Goal: Information Seeking & Learning: Compare options

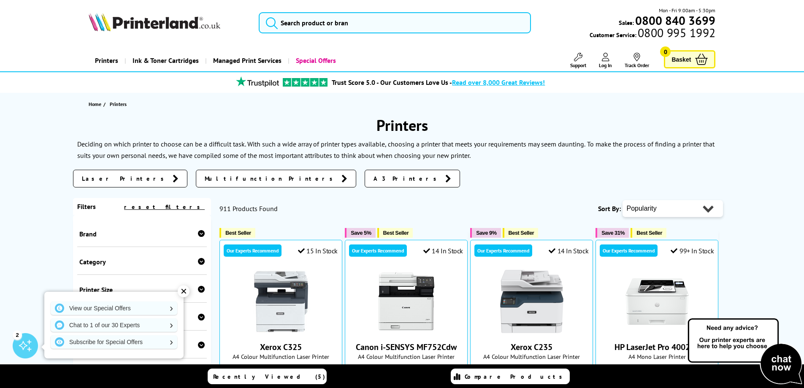
click at [104, 59] on link "Printers" at bounding box center [107, 61] width 36 height 22
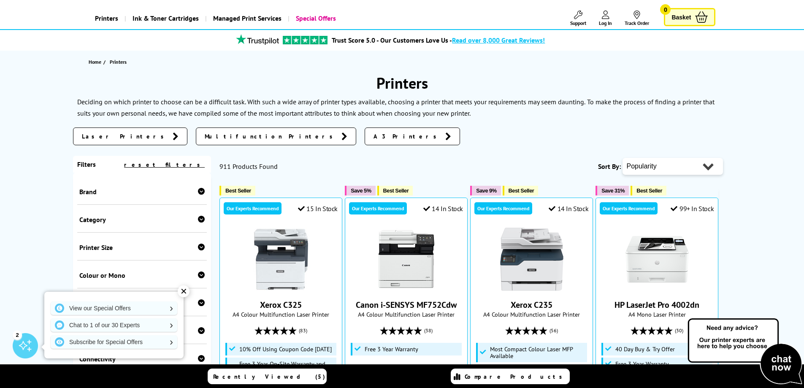
click at [119, 136] on link "Laser Printers" at bounding box center [130, 136] width 114 height 18
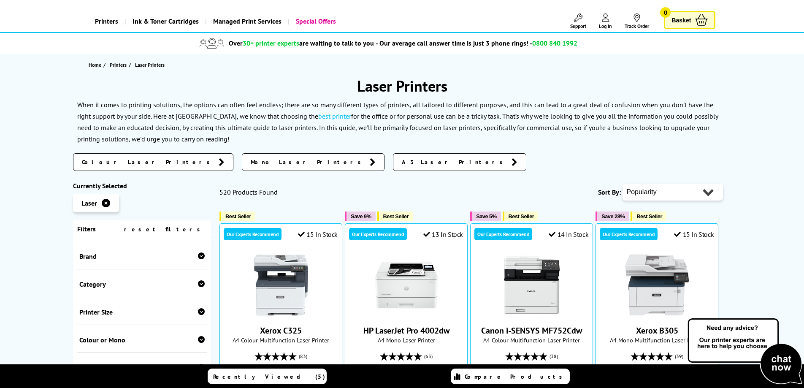
scroll to position [84, 0]
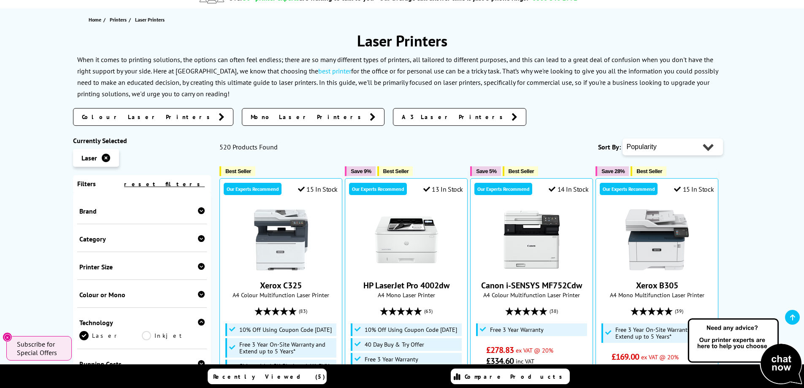
click at [199, 211] on icon at bounding box center [201, 210] width 7 height 7
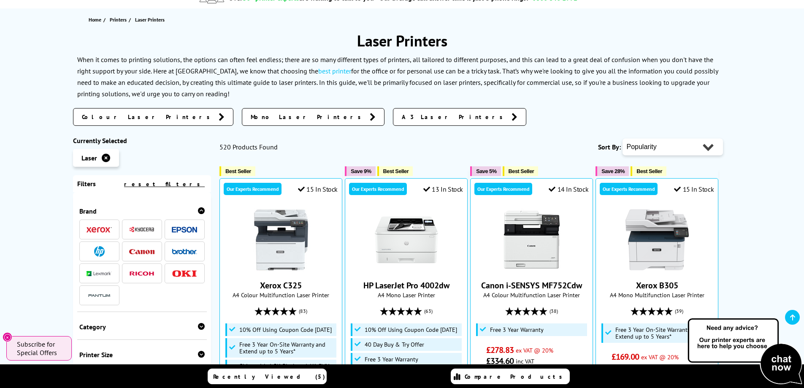
click at [184, 233] on img at bounding box center [184, 230] width 25 height 6
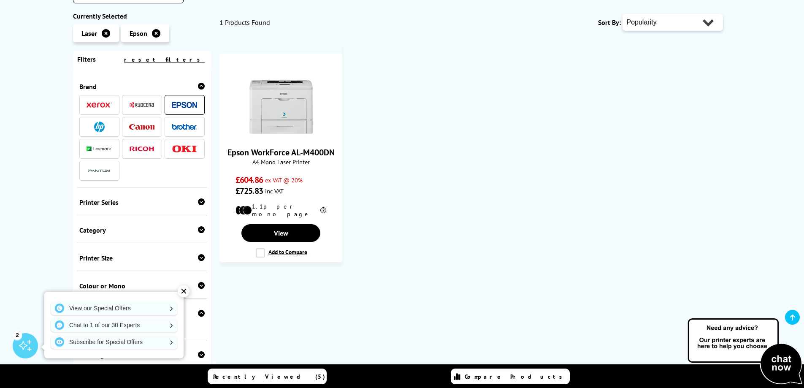
scroll to position [169, 0]
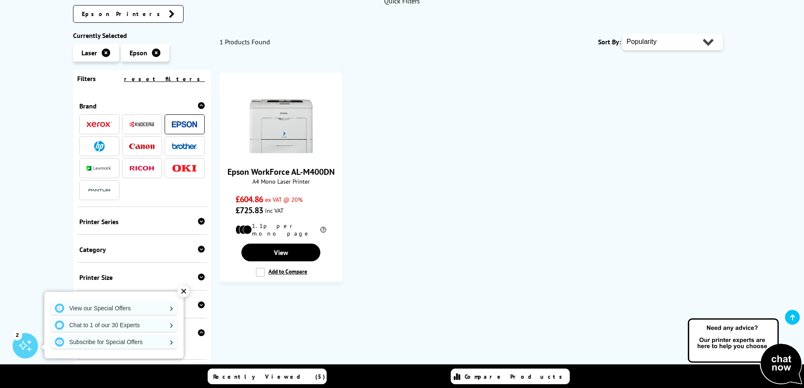
click at [180, 148] on img at bounding box center [184, 146] width 25 height 6
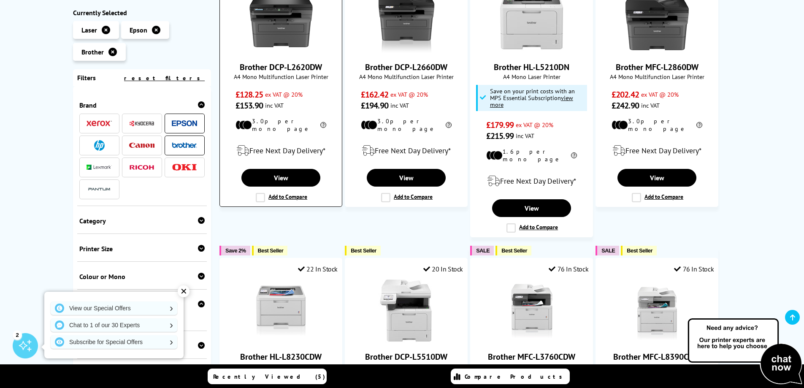
scroll to position [422, 0]
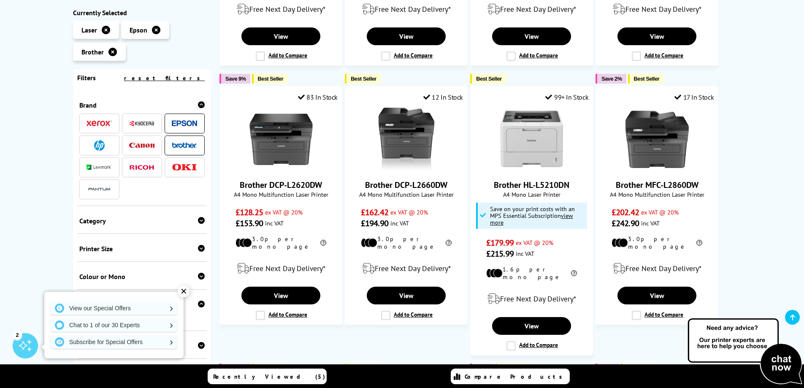
click at [154, 29] on icon at bounding box center [156, 30] width 8 height 8
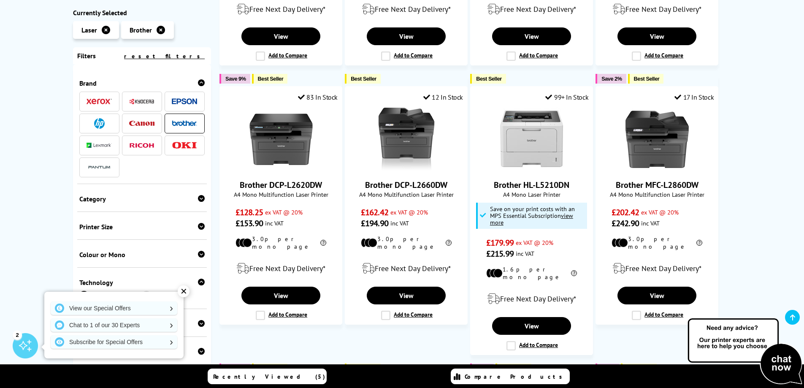
click at [103, 125] on img at bounding box center [99, 123] width 11 height 11
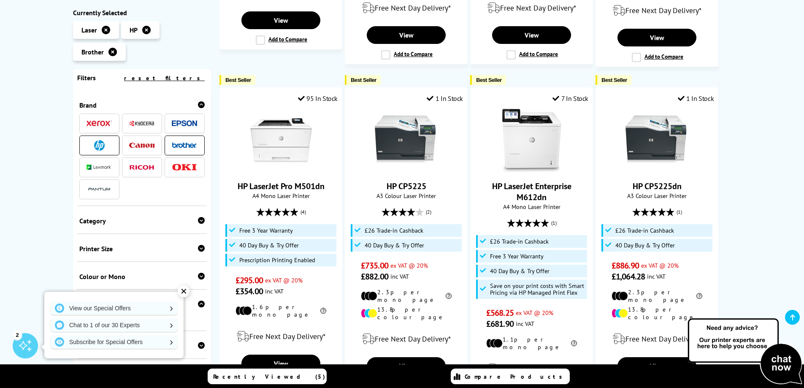
click at [112, 52] on icon at bounding box center [112, 52] width 8 height 8
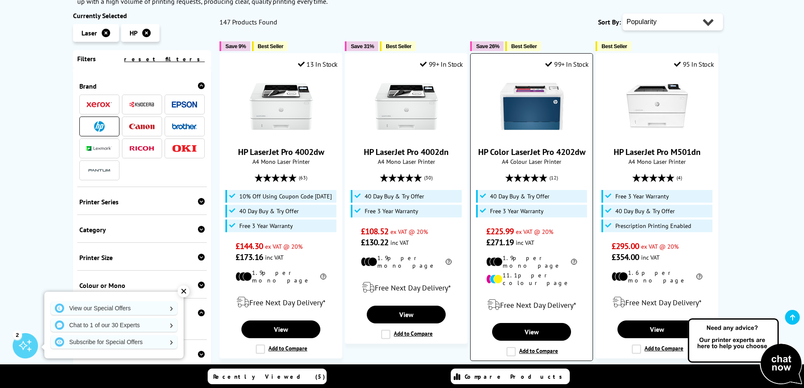
scroll to position [169, 0]
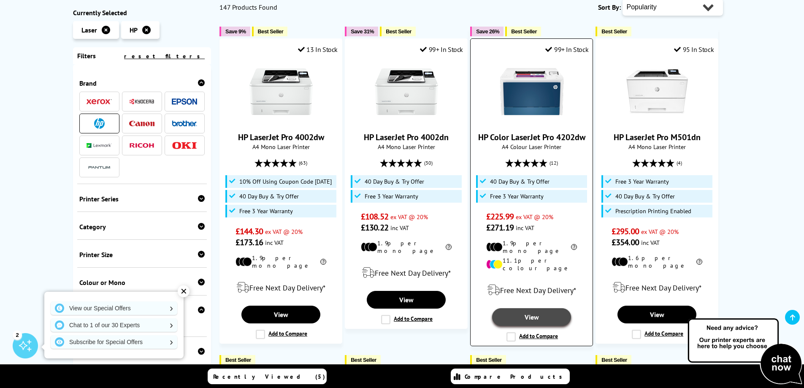
click at [526, 308] on link "View" at bounding box center [531, 317] width 79 height 18
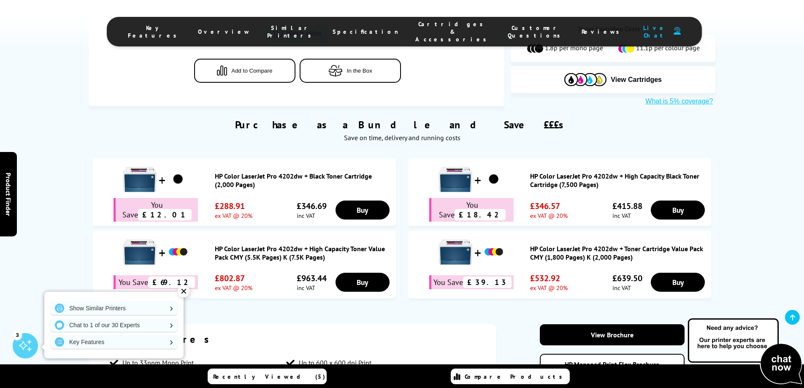
scroll to position [464, 0]
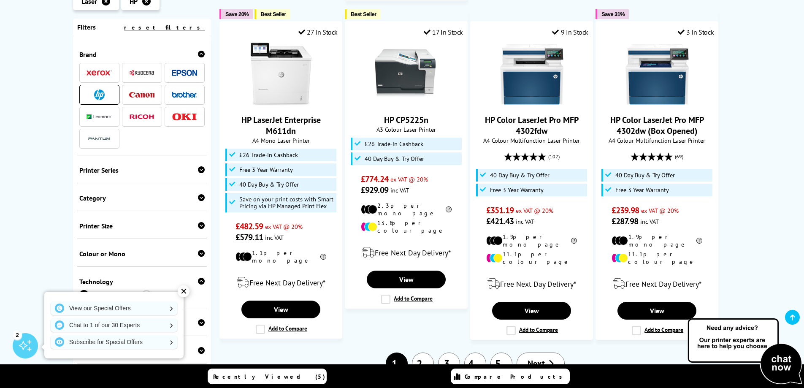
scroll to position [886, 0]
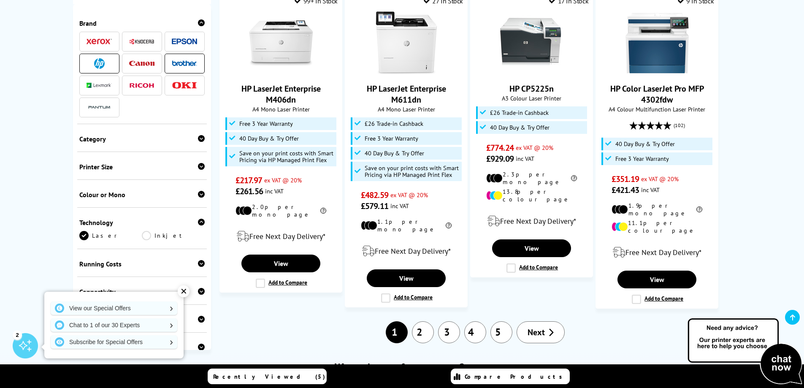
scroll to position [844, 0]
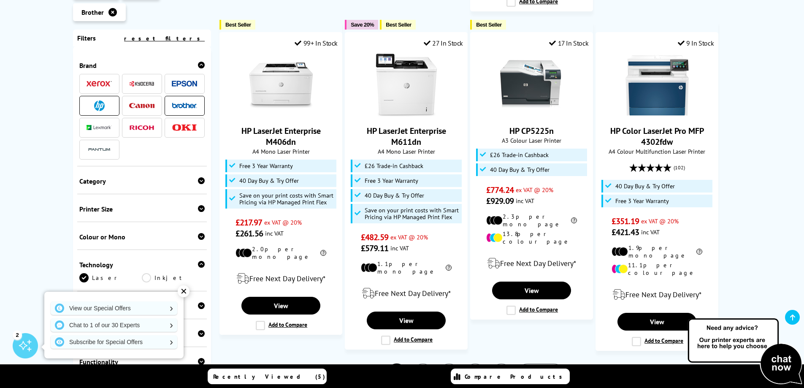
click at [187, 288] on div "✕" at bounding box center [184, 291] width 12 height 12
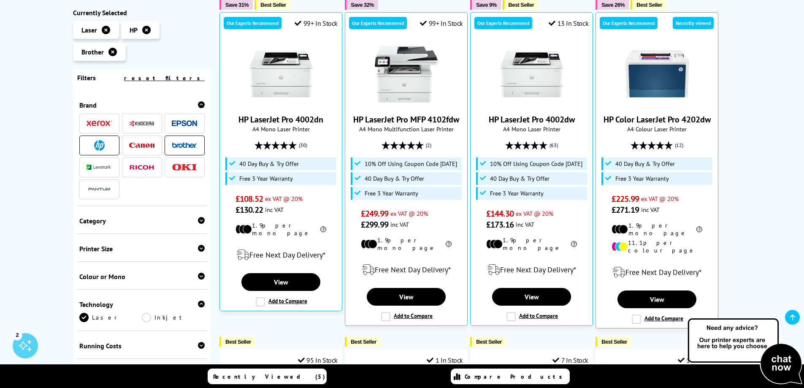
scroll to position [211, 0]
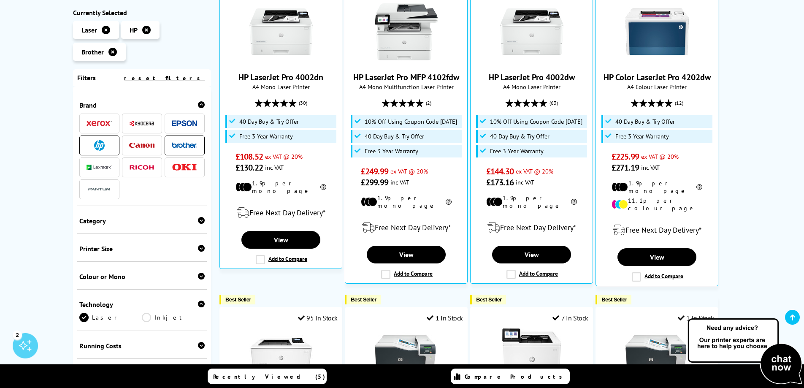
click at [195, 275] on div "Colour or Mono" at bounding box center [142, 276] width 126 height 8
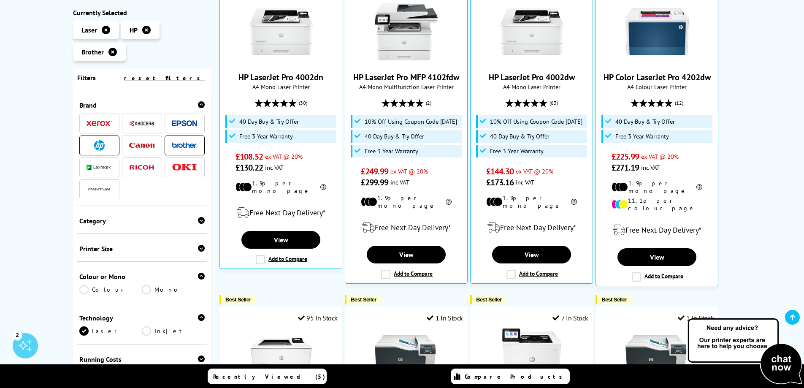
click at [143, 289] on link "Mono" at bounding box center [173, 289] width 63 height 9
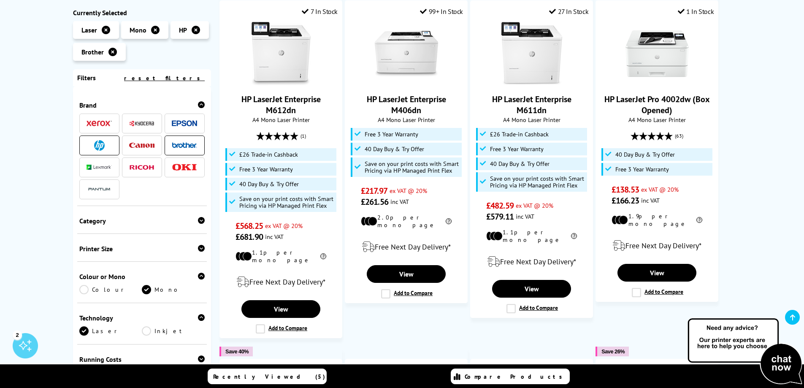
click at [188, 119] on span at bounding box center [184, 123] width 25 height 11
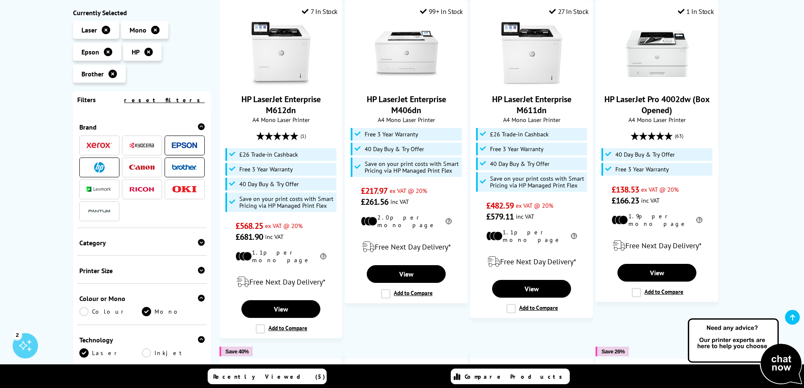
click at [109, 71] on icon at bounding box center [112, 74] width 8 height 8
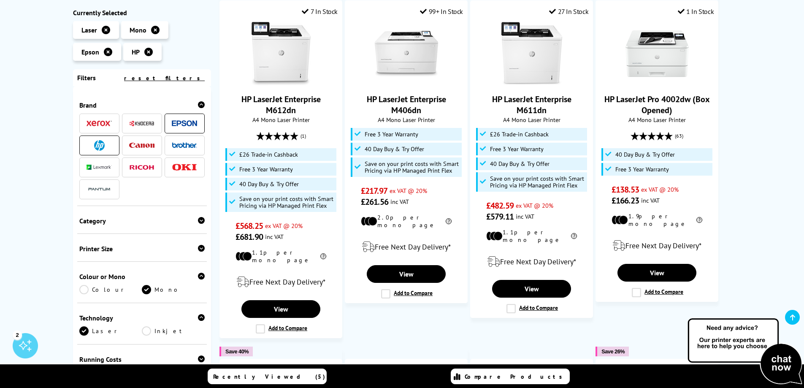
click at [150, 52] on icon at bounding box center [148, 52] width 8 height 8
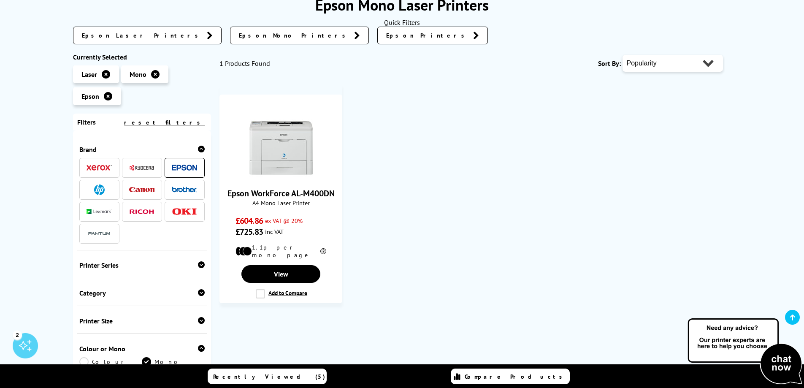
scroll to position [169, 0]
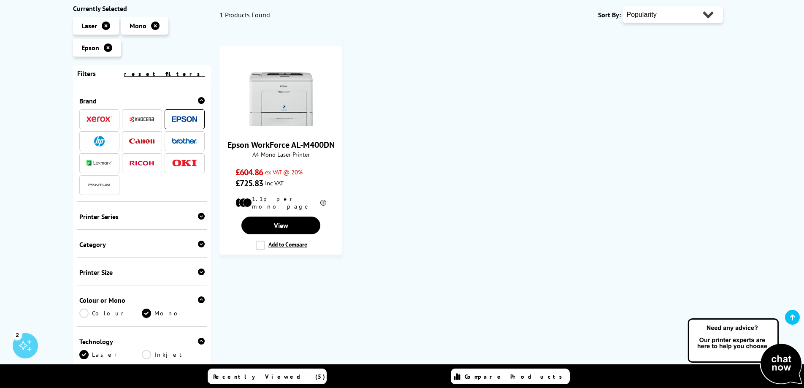
click at [104, 121] on img at bounding box center [99, 119] width 25 height 6
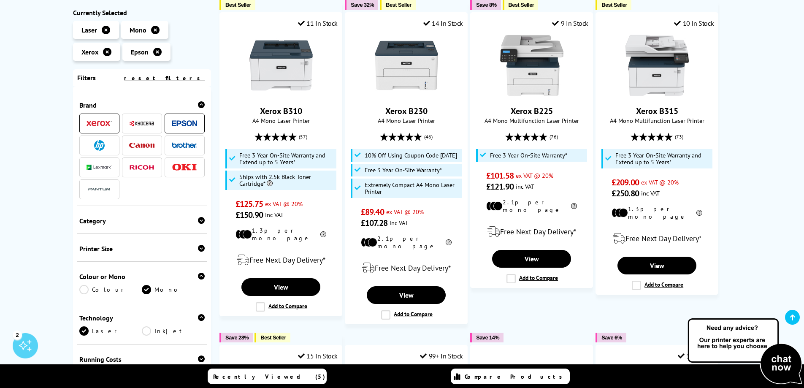
click at [152, 53] on li "Epson" at bounding box center [146, 52] width 48 height 18
click at [157, 53] on icon at bounding box center [157, 52] width 8 height 8
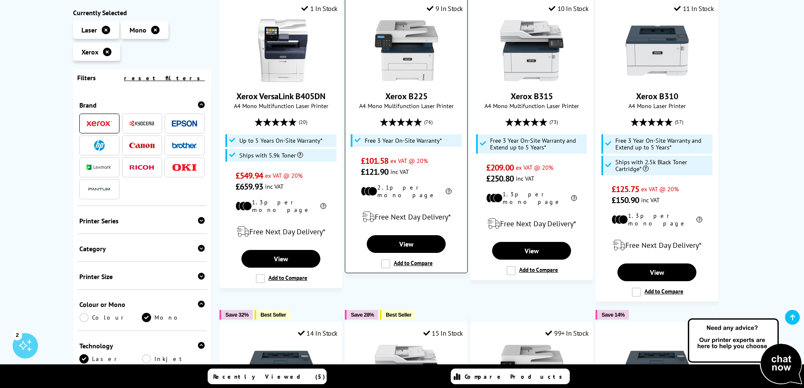
scroll to position [211, 0]
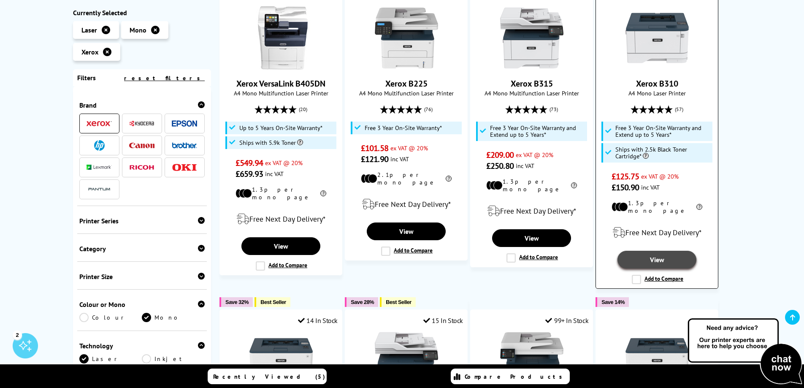
click at [647, 255] on link "View" at bounding box center [657, 260] width 79 height 18
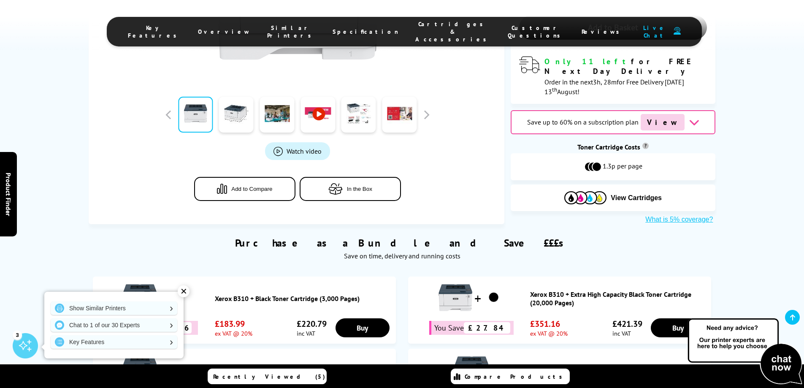
scroll to position [464, 0]
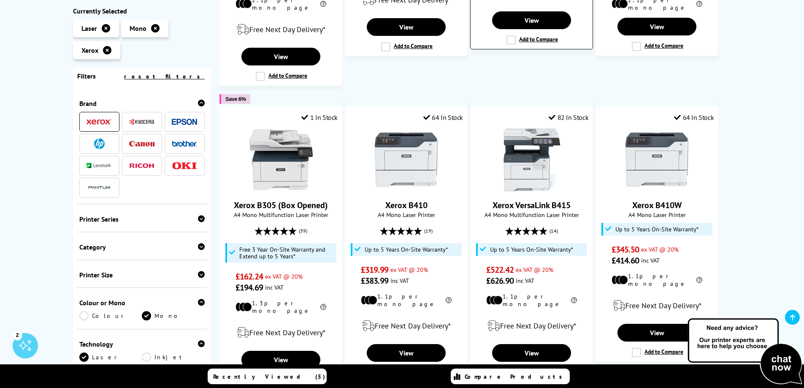
scroll to position [802, 0]
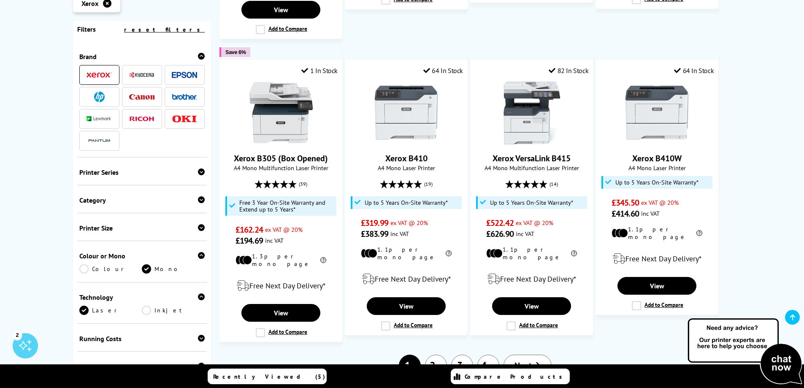
click at [432, 355] on link "2" at bounding box center [436, 366] width 22 height 22
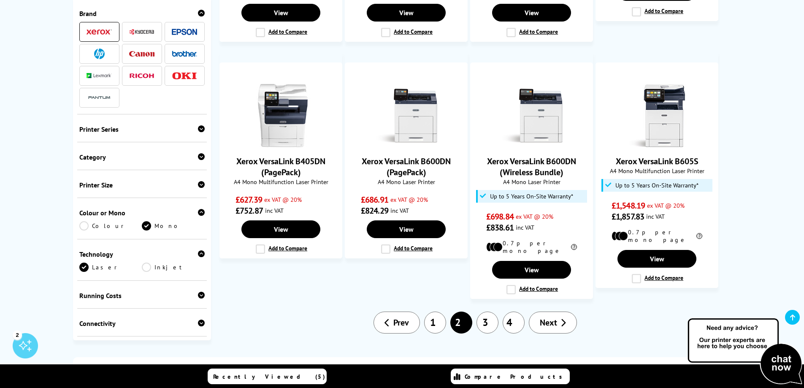
scroll to position [718, 0]
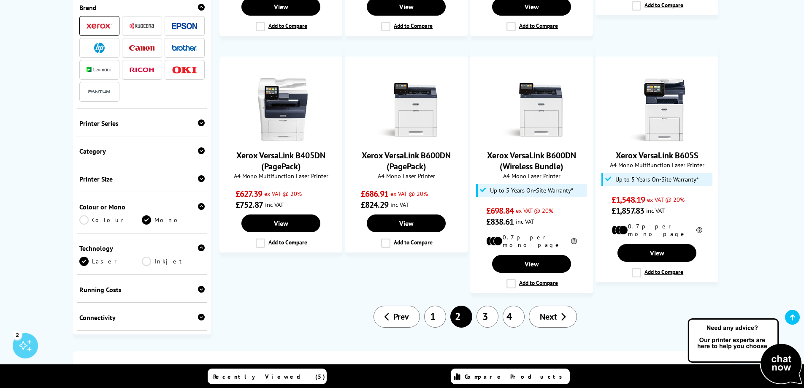
click at [488, 306] on link "3" at bounding box center [488, 317] width 22 height 22
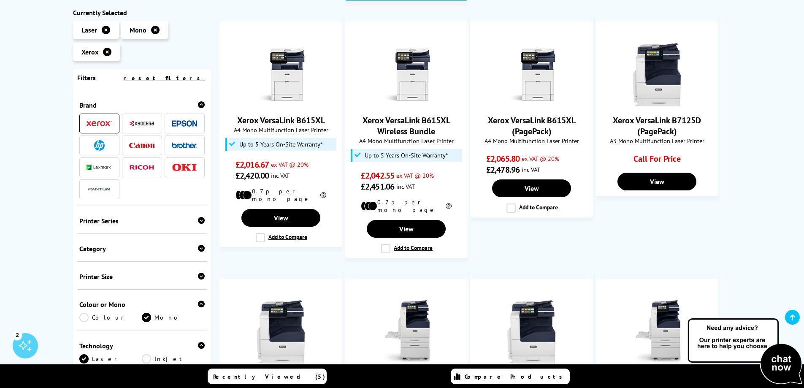
scroll to position [507, 0]
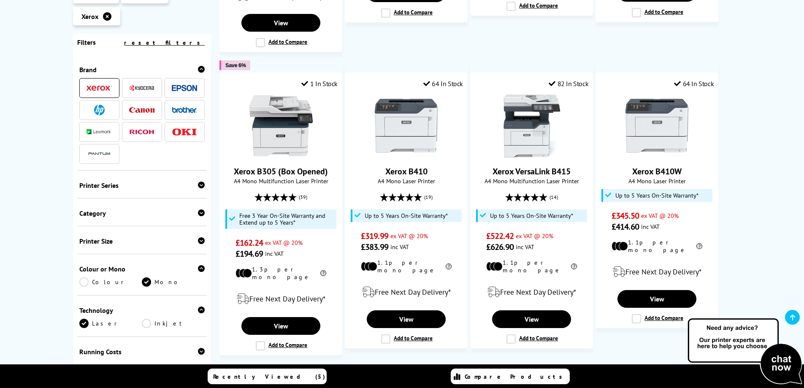
scroll to position [802, 0]
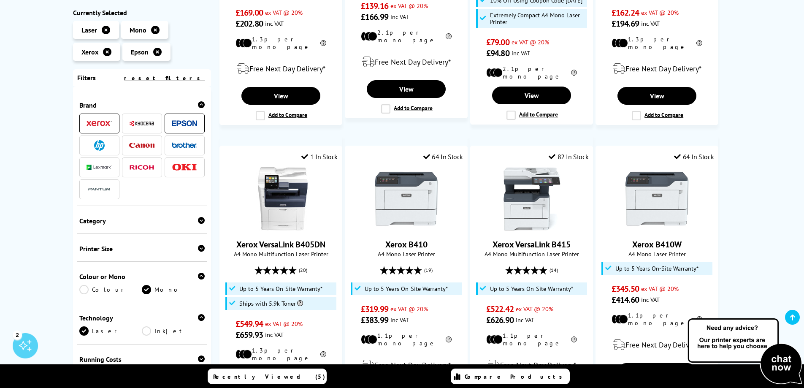
scroll to position [675, 0]
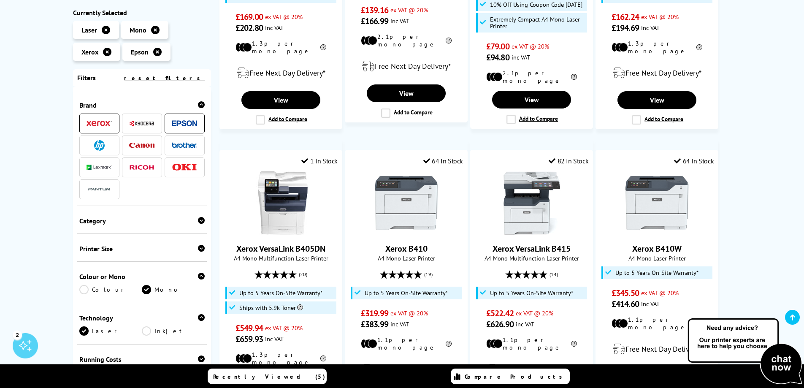
click at [155, 53] on icon at bounding box center [157, 52] width 8 height 8
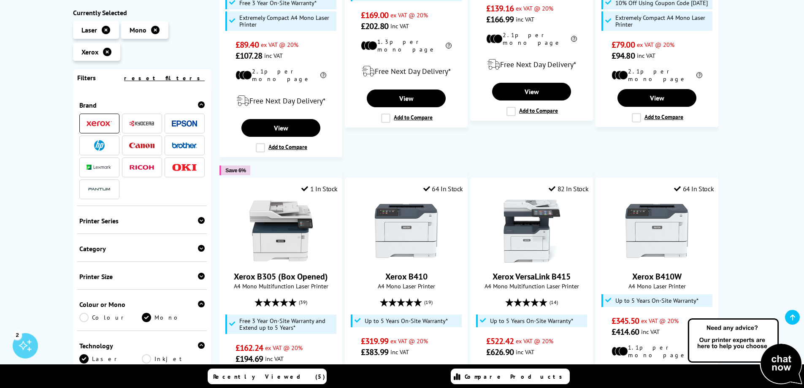
click at [138, 148] on span at bounding box center [141, 145] width 25 height 11
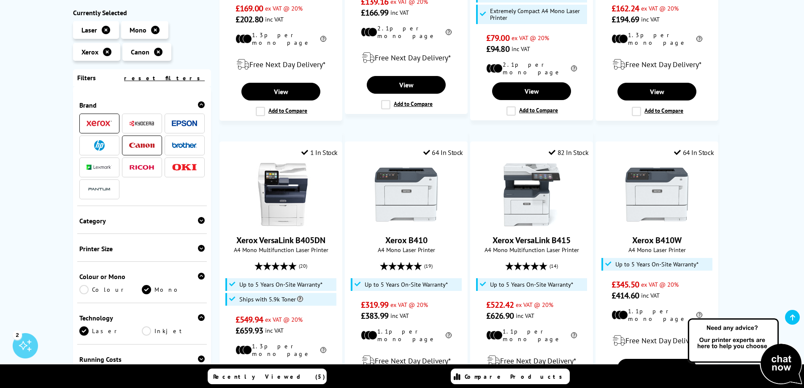
click at [105, 51] on icon at bounding box center [107, 52] width 8 height 8
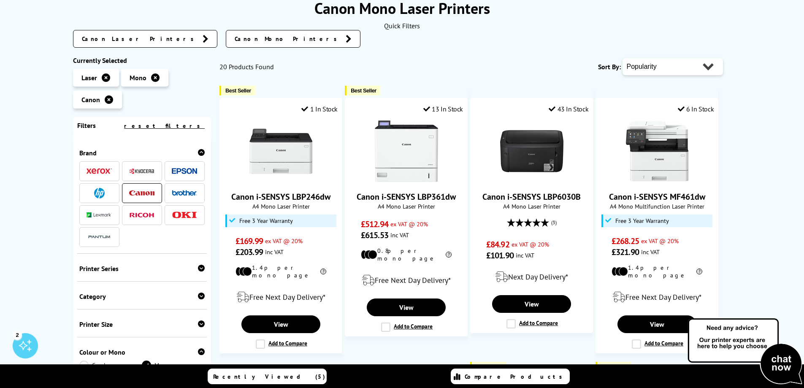
scroll to position [127, 0]
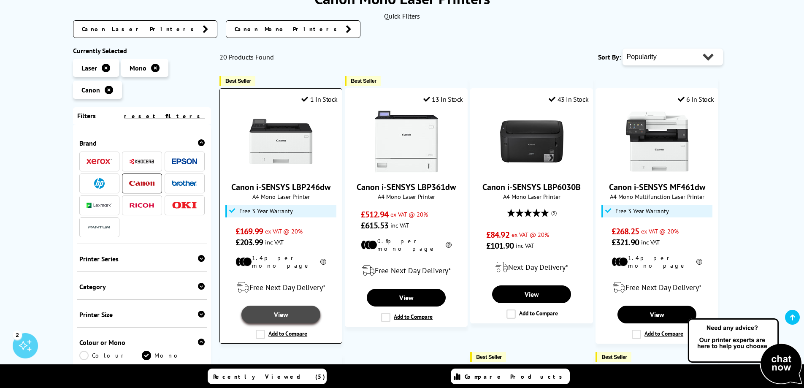
click at [278, 309] on link "View" at bounding box center [280, 315] width 79 height 18
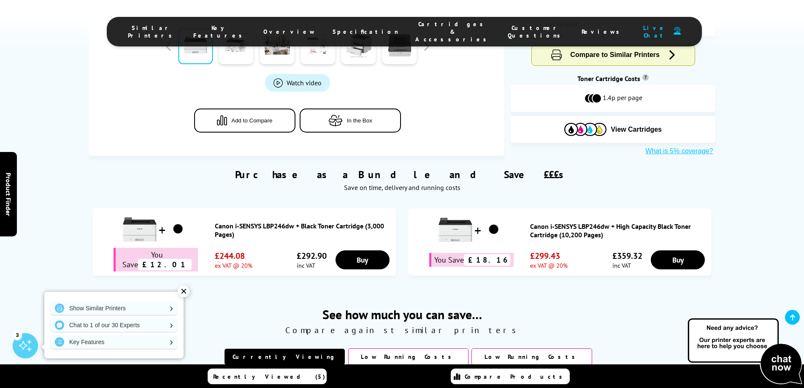
scroll to position [380, 0]
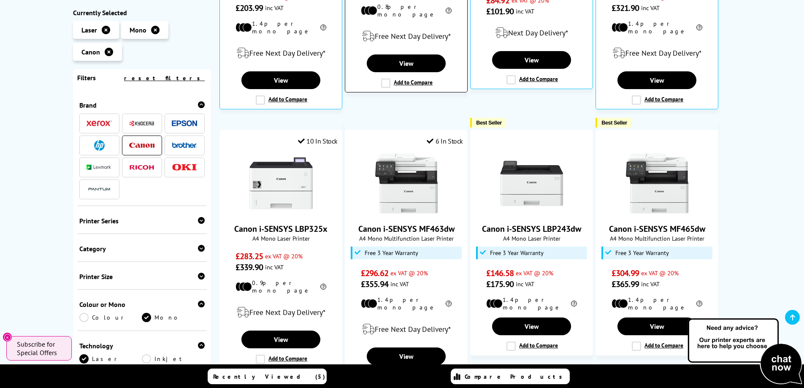
scroll to position [422, 0]
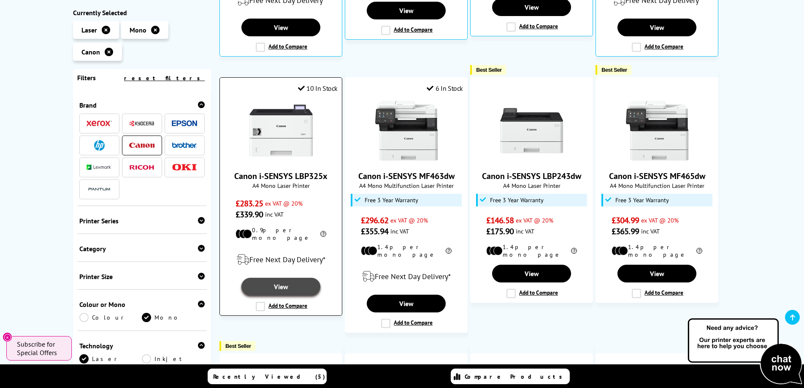
click at [279, 278] on link "View" at bounding box center [280, 287] width 79 height 18
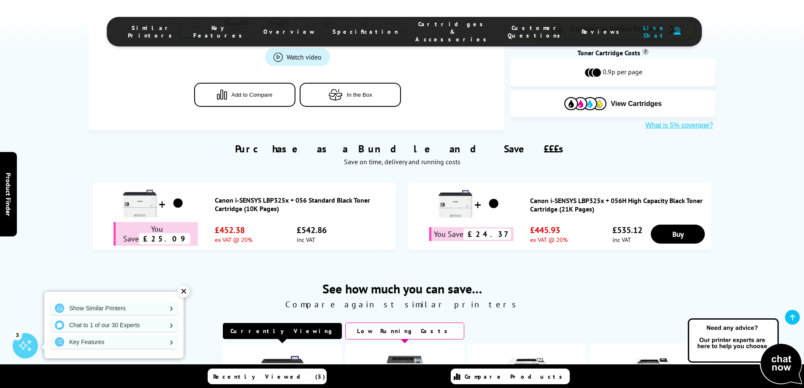
scroll to position [380, 0]
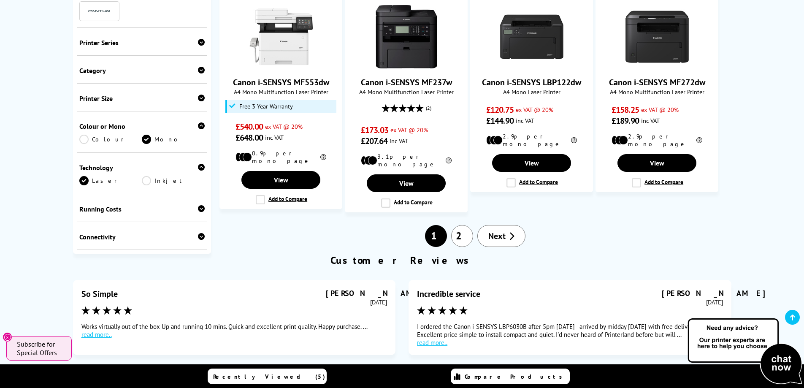
scroll to position [802, 0]
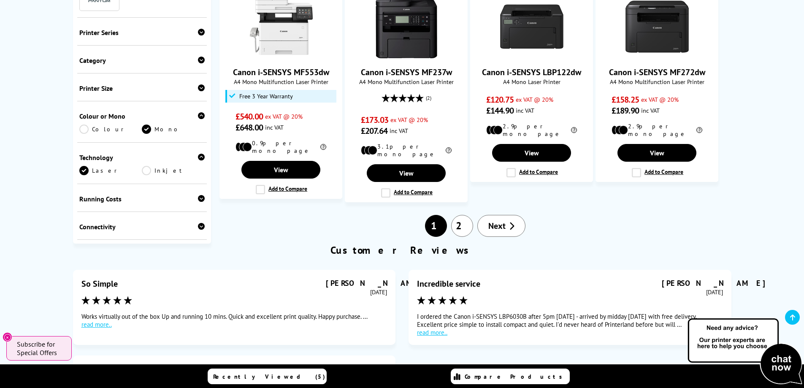
click at [456, 215] on link "2" at bounding box center [462, 226] width 22 height 22
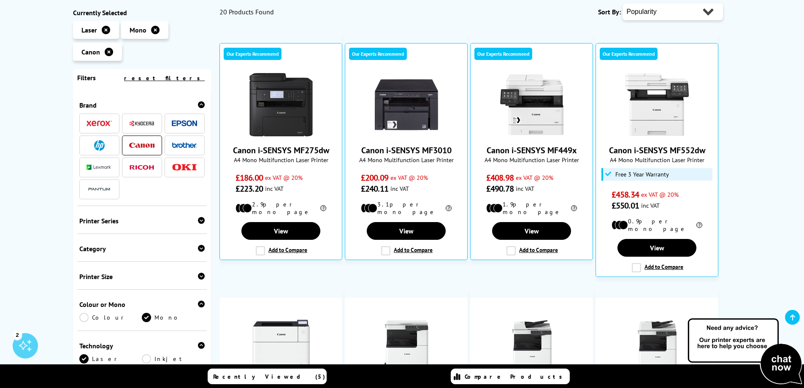
scroll to position [169, 0]
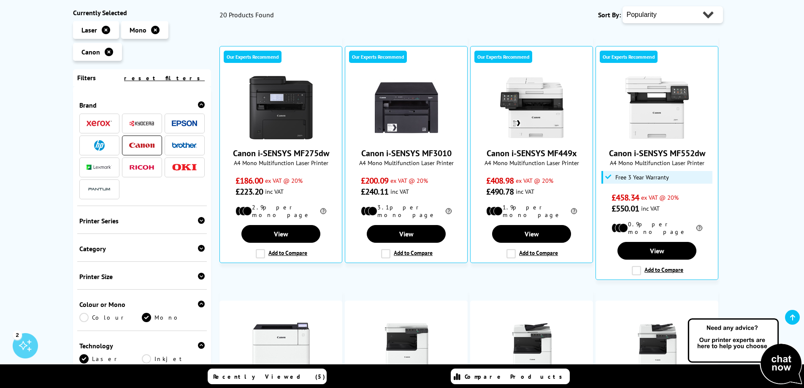
click at [100, 149] on img at bounding box center [99, 145] width 11 height 11
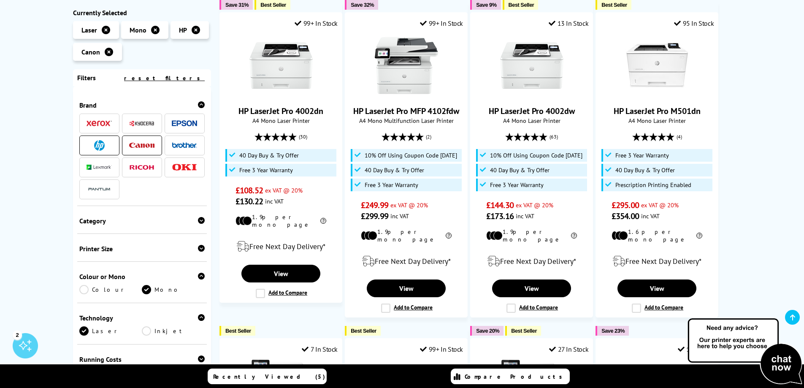
click at [109, 54] on icon at bounding box center [109, 52] width 8 height 8
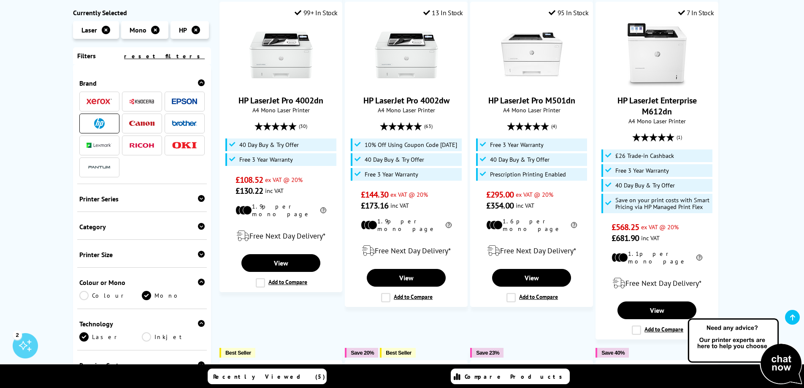
scroll to position [127, 0]
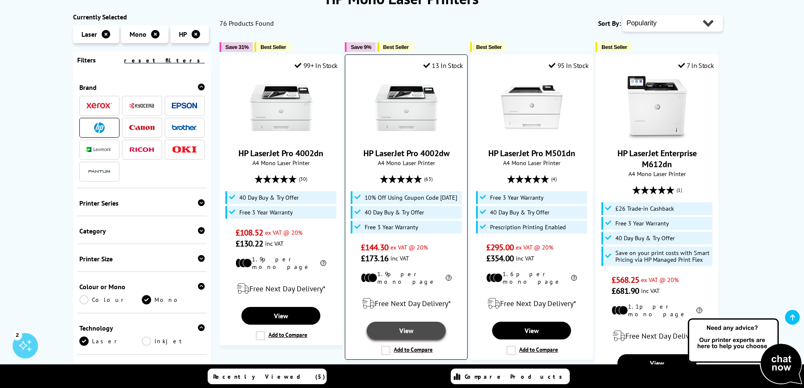
click at [409, 329] on link "View" at bounding box center [406, 331] width 79 height 18
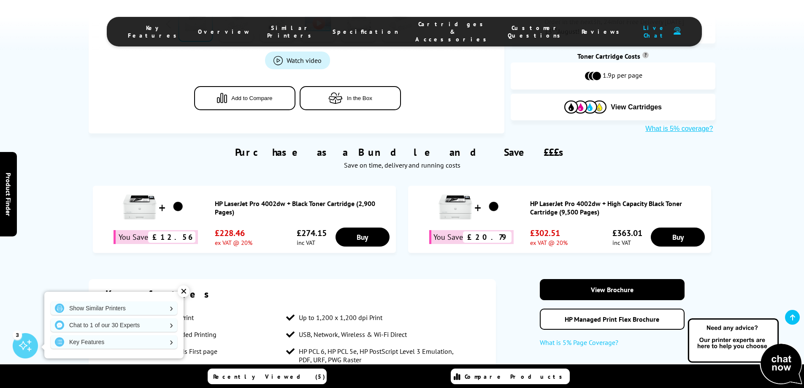
scroll to position [507, 0]
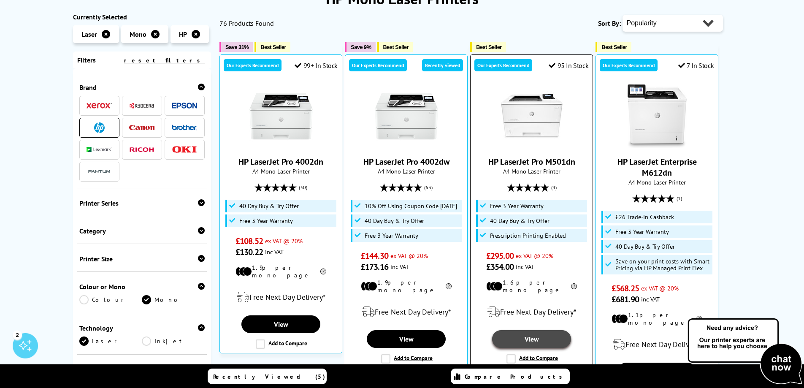
click at [530, 334] on link "View" at bounding box center [531, 339] width 79 height 18
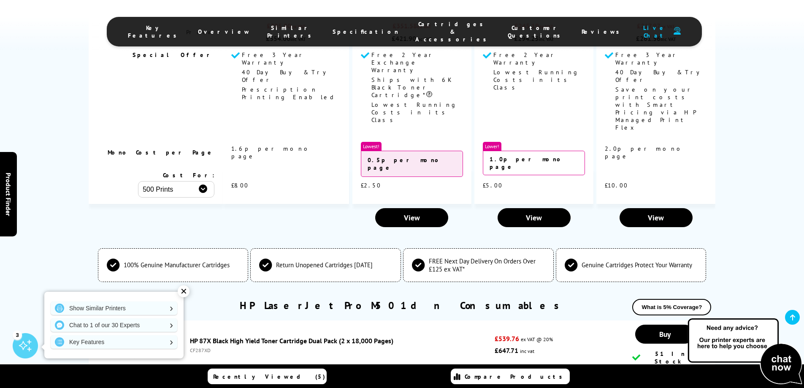
scroll to position [2068, 0]
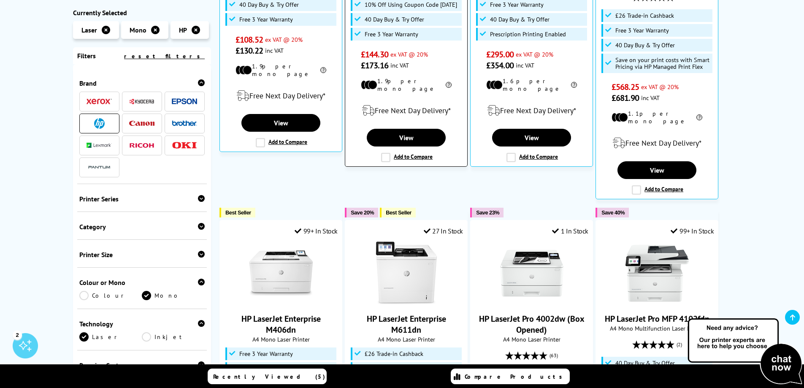
scroll to position [253, 0]
